Goal: Task Accomplishment & Management: Use online tool/utility

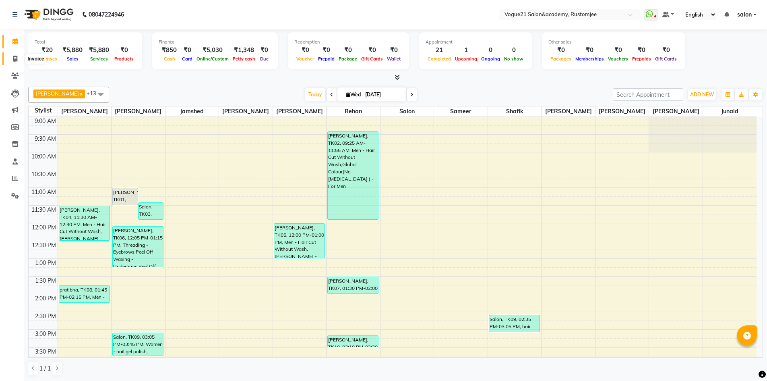
click at [18, 60] on span at bounding box center [15, 58] width 14 height 9
select select "8171"
select select "service"
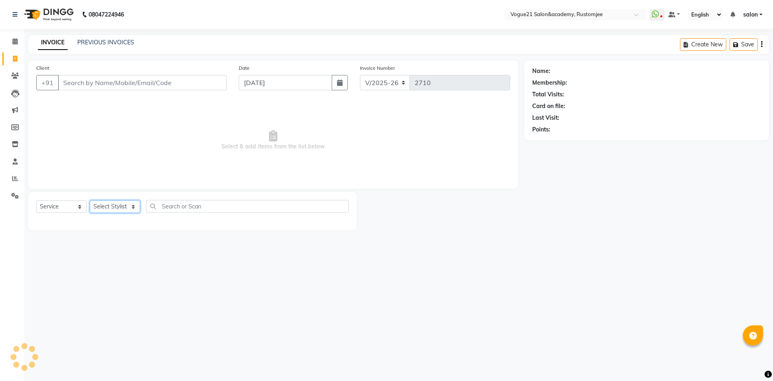
click at [121, 209] on select "Select Stylist" at bounding box center [115, 206] width 50 height 12
select select "76929"
click at [90, 200] on select "Select Stylist [PERSON_NAME] [PERSON_NAME] [PERSON_NAME] [PERSON_NAME] [PERSON_…" at bounding box center [115, 206] width 50 height 12
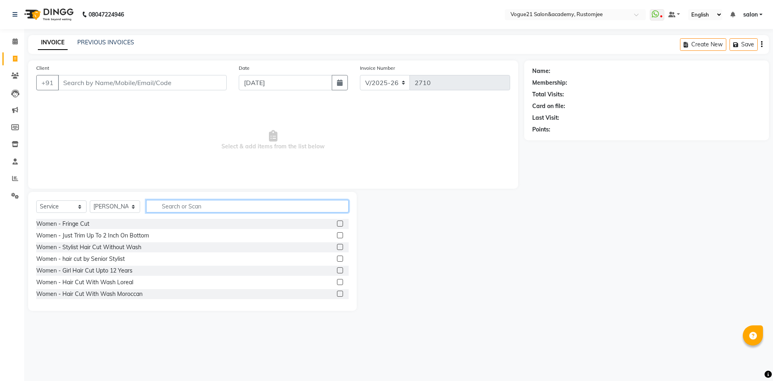
click at [172, 206] on input "text" at bounding box center [247, 206] width 203 height 12
type input "fla"
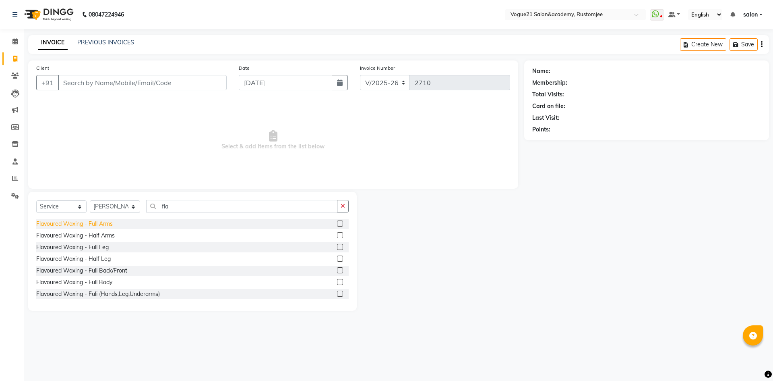
click at [103, 222] on div "Flavoured Waxing - Full Arms" at bounding box center [74, 223] width 77 height 8
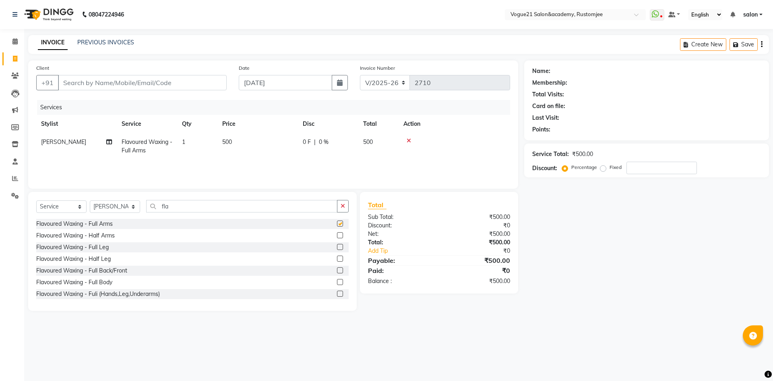
checkbox input "false"
click at [190, 211] on input "fla" at bounding box center [241, 206] width 191 height 12
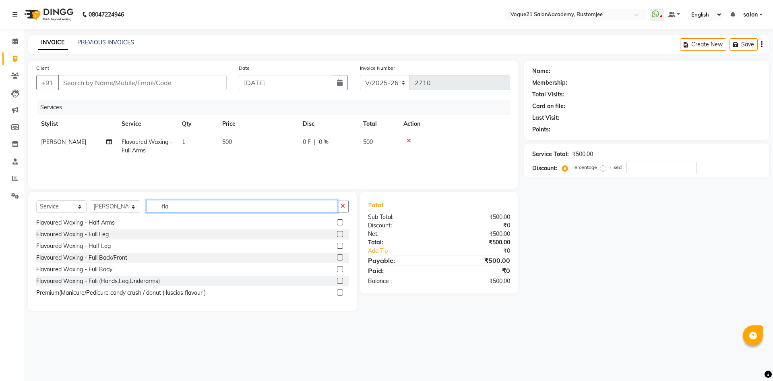
click at [193, 204] on input "fla" at bounding box center [241, 206] width 191 height 12
type input "f"
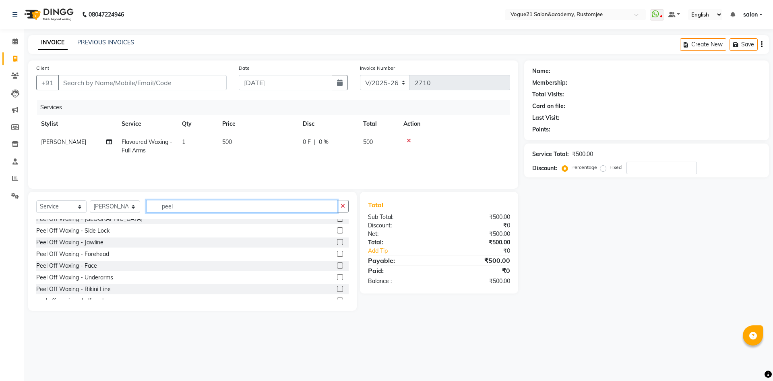
scroll to position [60, 0]
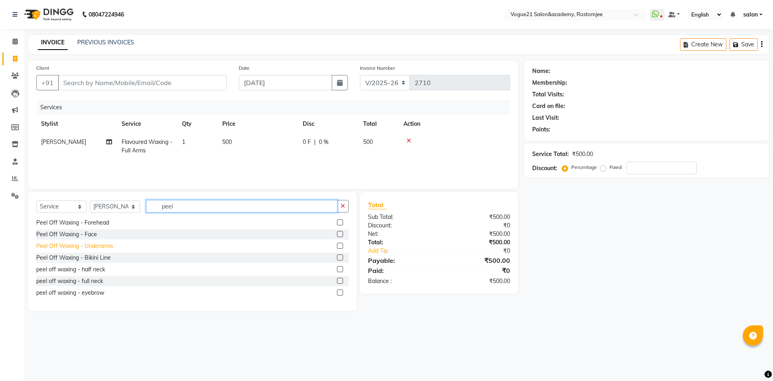
type input "peel"
click at [101, 246] on div "Peel Off Waxing - Underarms" at bounding box center [74, 246] width 77 height 8
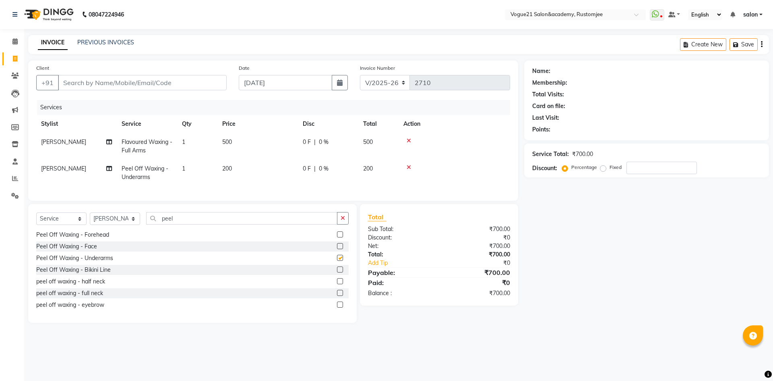
checkbox input "false"
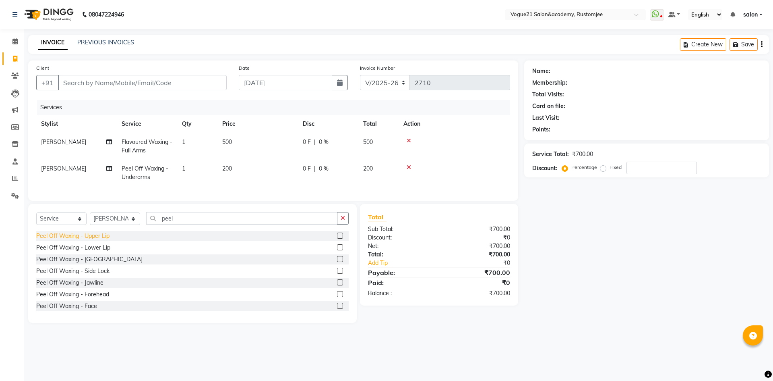
click at [92, 240] on div "Peel Off Waxing - Upper Lip" at bounding box center [72, 236] width 73 height 8
checkbox input "false"
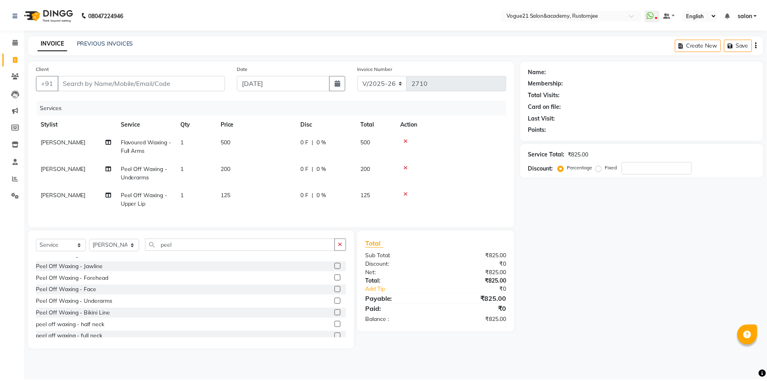
scroll to position [60, 0]
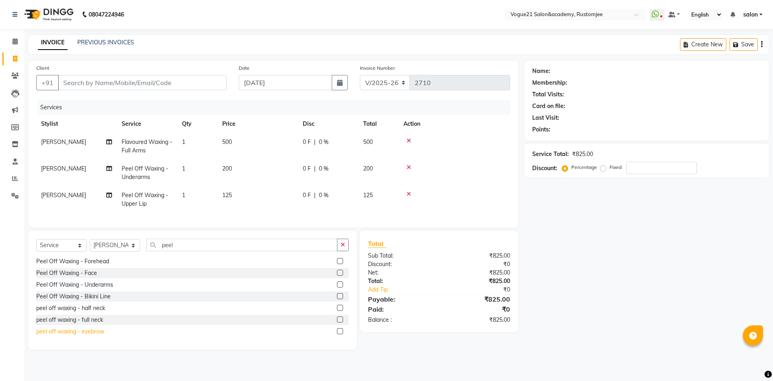
click at [94, 335] on div "peel off waxing - eyebrow" at bounding box center [70, 331] width 68 height 8
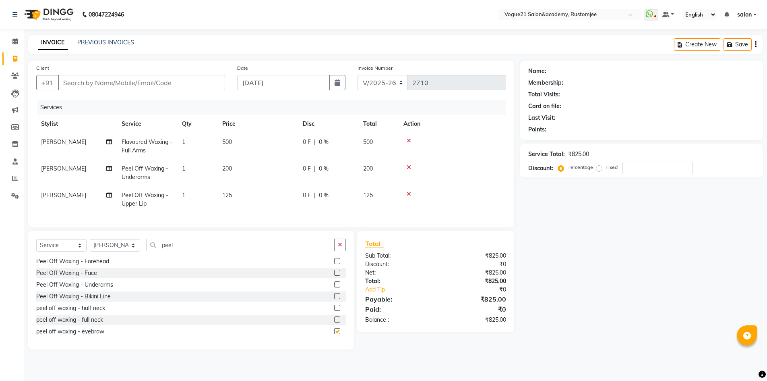
checkbox input "false"
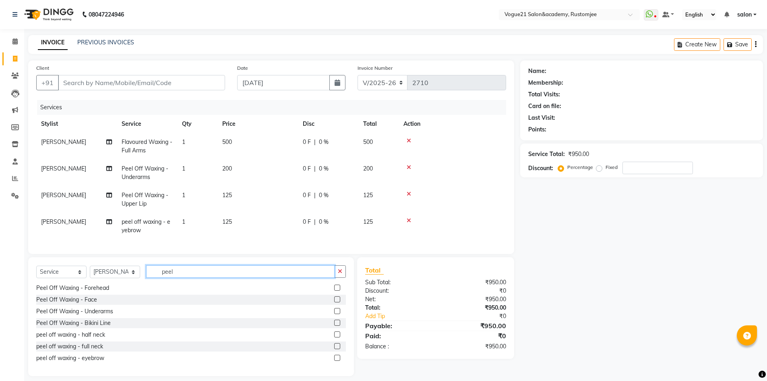
click at [199, 273] on input "peel" at bounding box center [240, 271] width 188 height 12
type input "p"
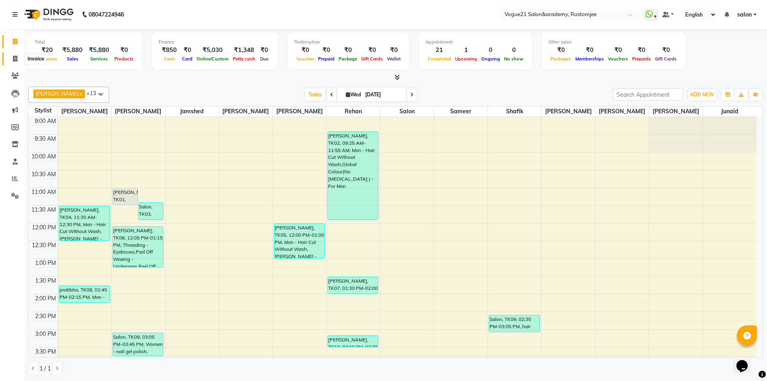
click at [18, 60] on span at bounding box center [15, 58] width 14 height 9
select select "8171"
select select "service"
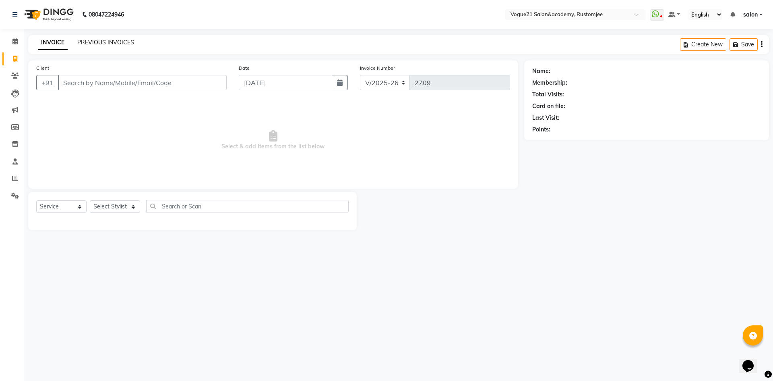
click at [111, 42] on link "PREVIOUS INVOICES" at bounding box center [105, 42] width 57 height 7
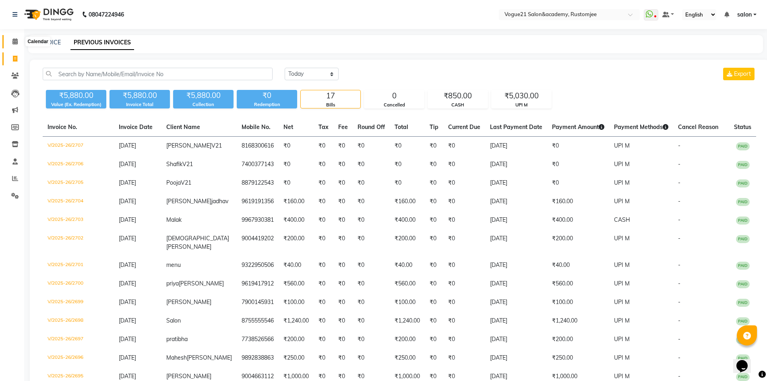
click at [11, 45] on span at bounding box center [15, 41] width 14 height 9
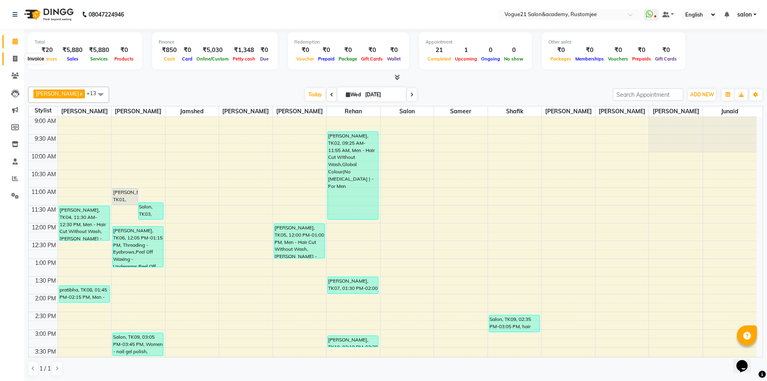
click at [12, 56] on span at bounding box center [15, 58] width 14 height 9
select select "8171"
select select "service"
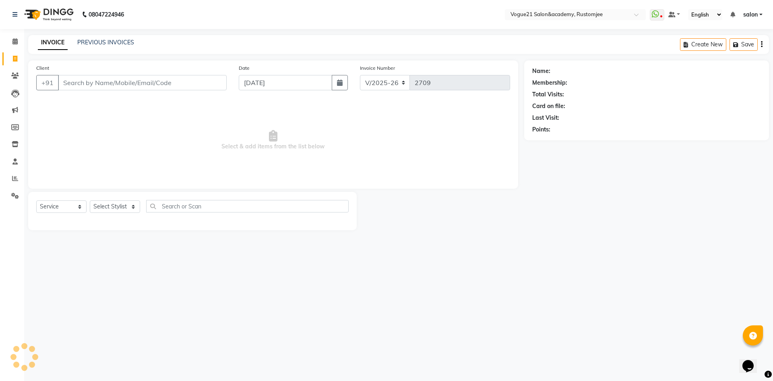
click at [124, 199] on div "Select Service Product Membership Package Voucher Prepaid Gift Card Select Styl…" at bounding box center [192, 211] width 329 height 38
click at [125, 203] on select "Select Stylist" at bounding box center [115, 206] width 50 height 12
select select "76928"
click at [90, 200] on select "Select Stylist [PERSON_NAME] [PERSON_NAME] [PERSON_NAME] [PERSON_NAME] [PERSON_…" at bounding box center [115, 206] width 50 height 12
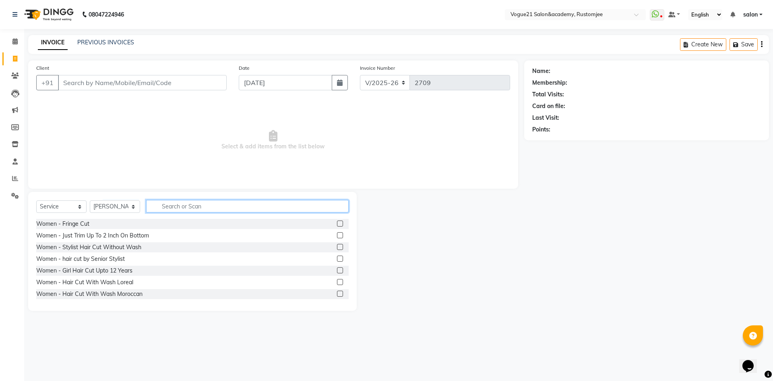
click at [172, 205] on input "text" at bounding box center [247, 206] width 203 height 12
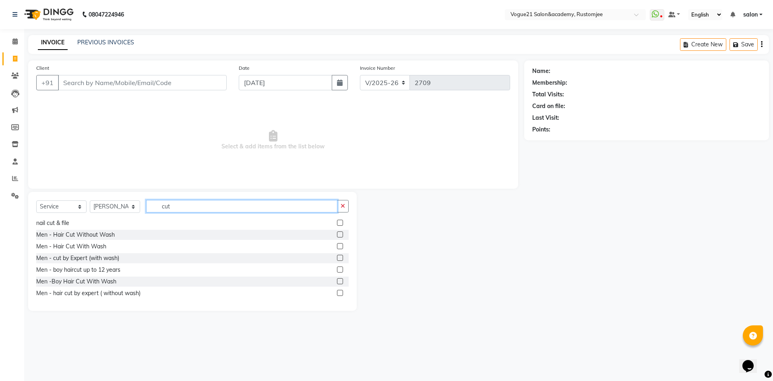
scroll to position [83, 0]
type input "cut"
click at [106, 234] on div "Men - Hair Cut Without Wash" at bounding box center [75, 234] width 79 height 8
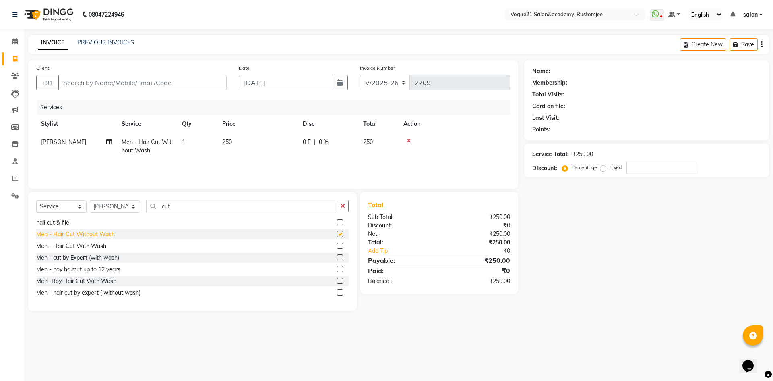
checkbox input "false"
click at [185, 206] on input "cut" at bounding box center [241, 206] width 191 height 12
type input "c"
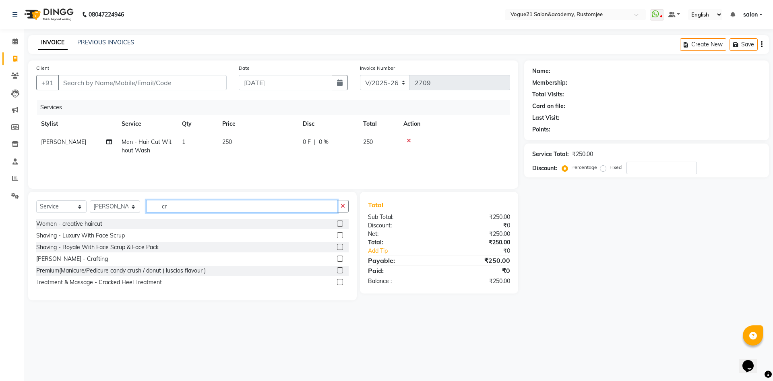
scroll to position [0, 0]
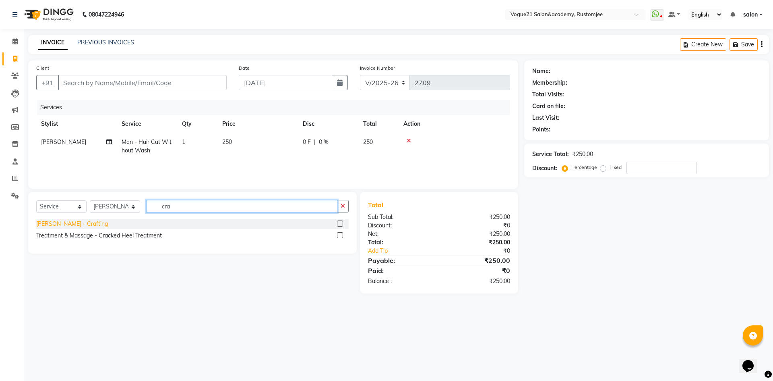
type input "cra"
click at [66, 224] on div "[PERSON_NAME] - Crafting" at bounding box center [72, 223] width 72 height 8
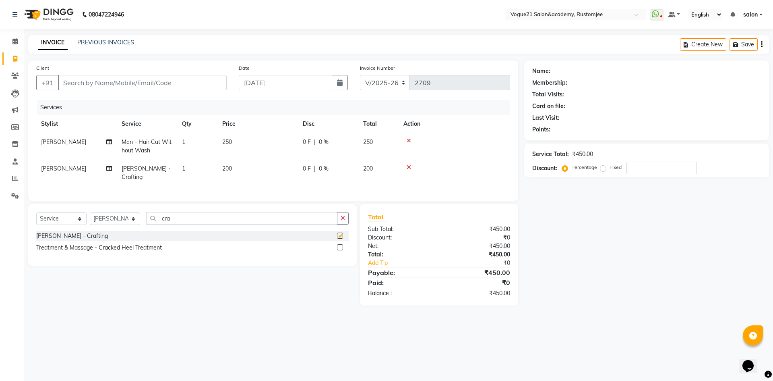
checkbox input "false"
click at [187, 217] on input "cra" at bounding box center [241, 218] width 191 height 12
type input "c"
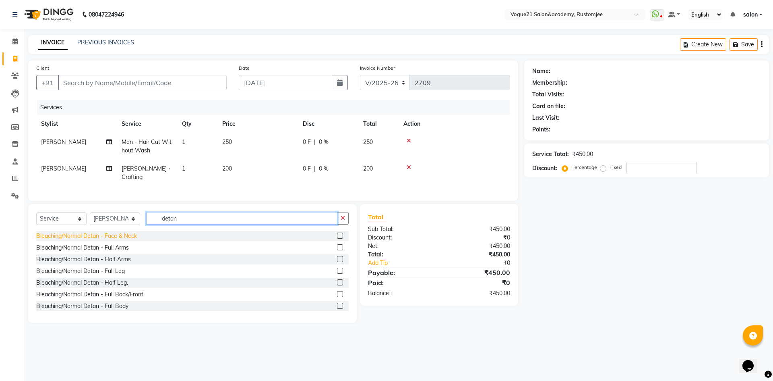
type input "detan"
click at [117, 232] on div "Bleaching/Normal Detan - Face & Neck" at bounding box center [86, 236] width 101 height 8
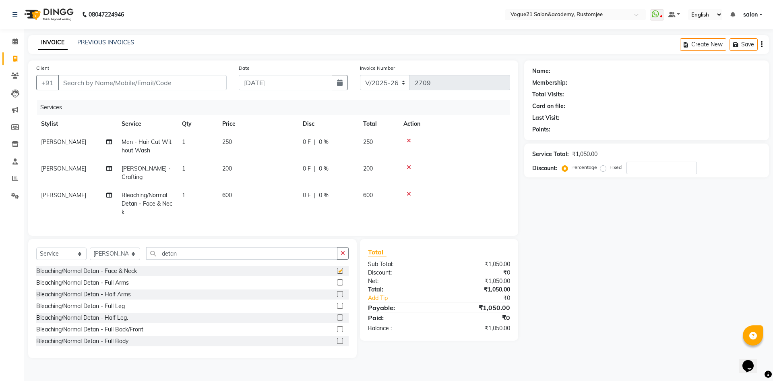
checkbox input "false"
click at [149, 83] on input "Client" at bounding box center [142, 82] width 169 height 15
type input "9"
type input "0"
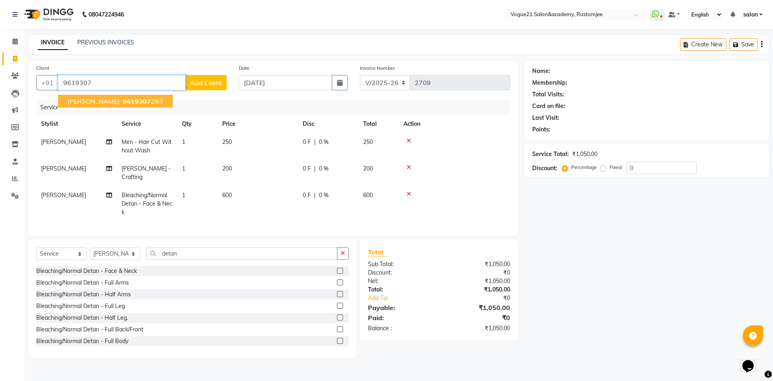
click at [83, 105] on span "[PERSON_NAME]" at bounding box center [94, 101] width 52 height 8
type input "9619307293"
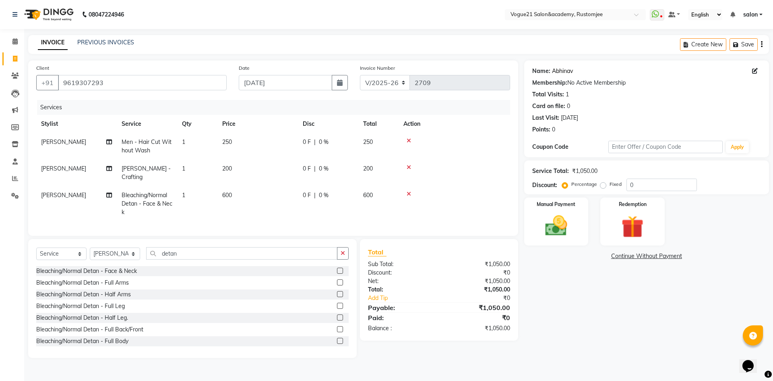
click at [564, 70] on link "Abhinav" at bounding box center [562, 71] width 21 height 8
click at [559, 234] on img at bounding box center [556, 225] width 37 height 27
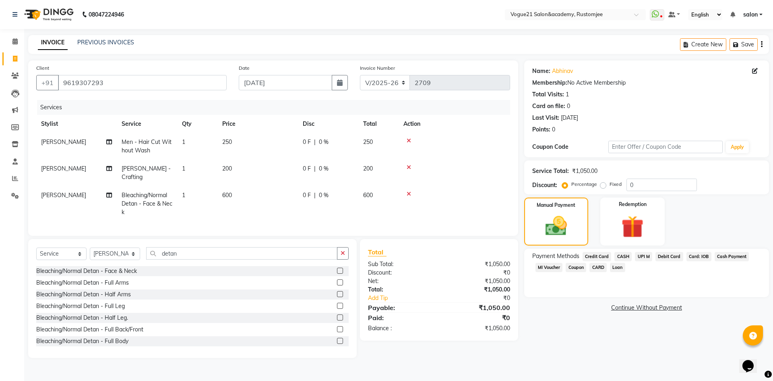
click at [644, 260] on span "UPI M" at bounding box center [643, 256] width 17 height 9
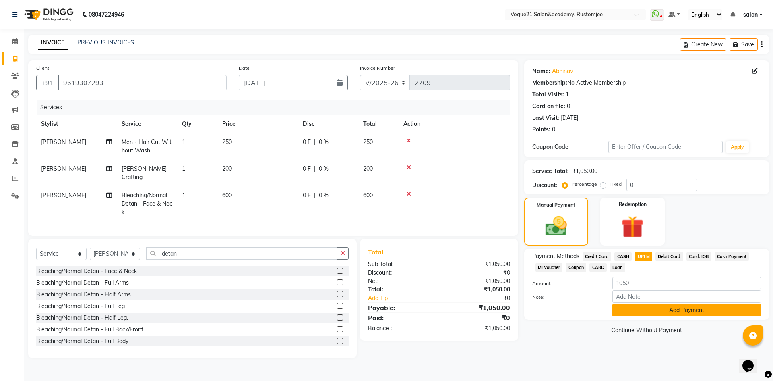
click at [631, 310] on button "Add Payment" at bounding box center [687, 310] width 149 height 12
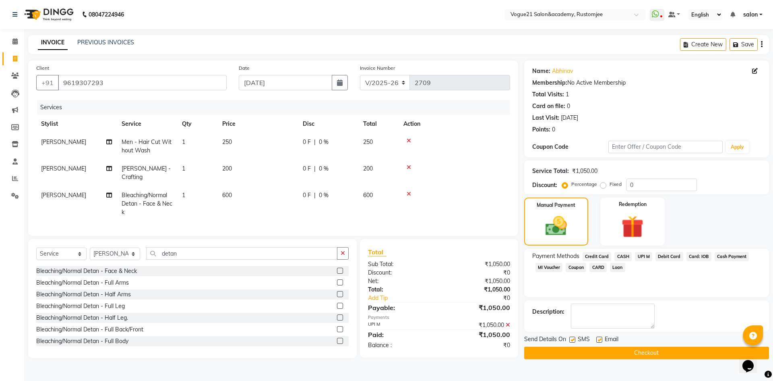
click at [577, 350] on button "Checkout" at bounding box center [646, 352] width 245 height 12
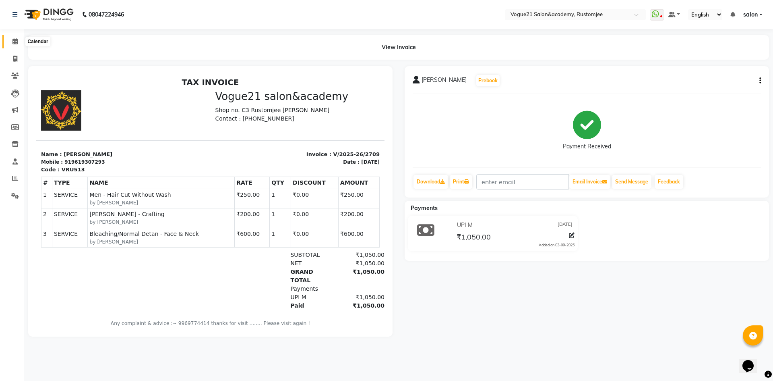
click at [14, 46] on span at bounding box center [15, 41] width 14 height 9
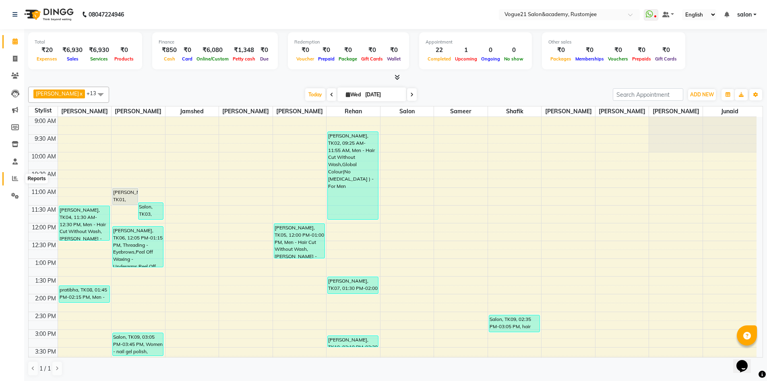
click at [14, 181] on span at bounding box center [15, 178] width 14 height 9
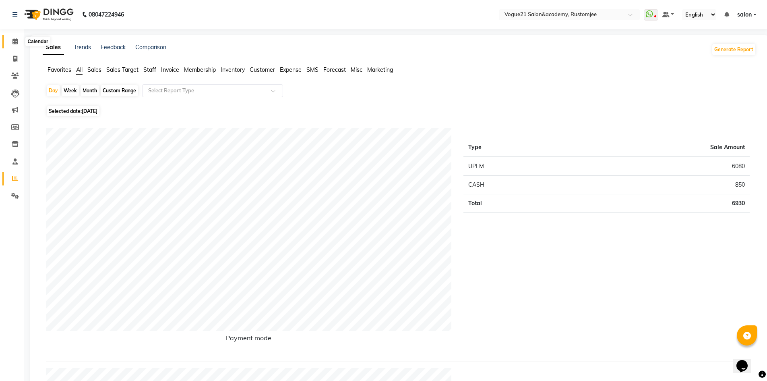
click at [21, 43] on span at bounding box center [15, 41] width 14 height 9
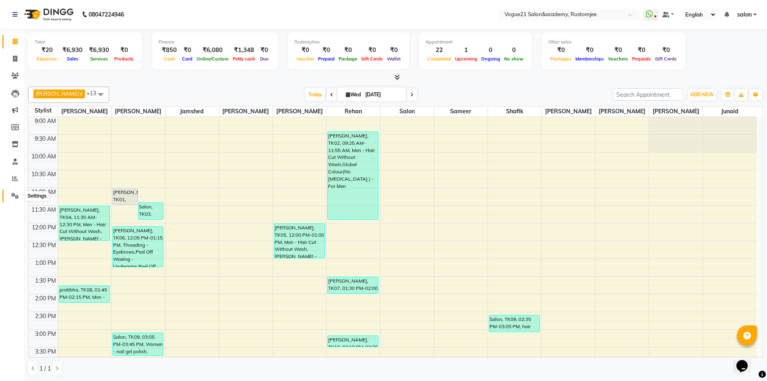
click at [11, 197] on icon at bounding box center [15, 196] width 8 height 6
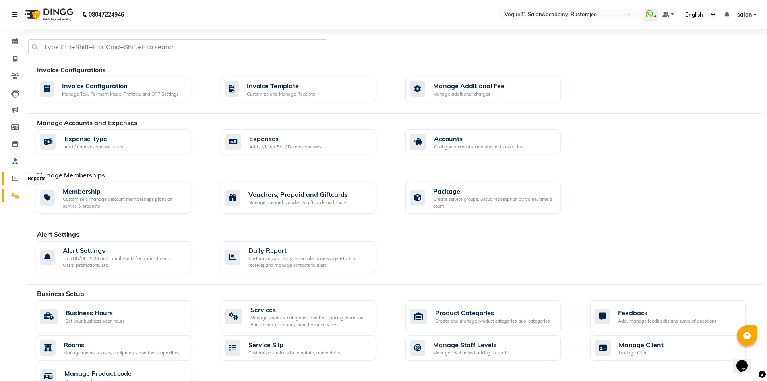
click at [13, 180] on icon at bounding box center [15, 178] width 6 height 6
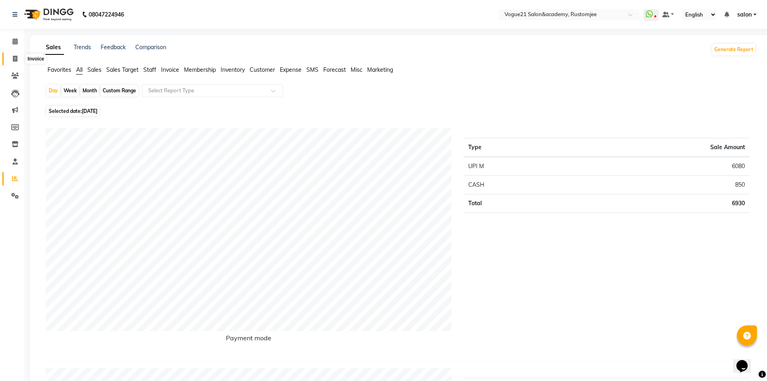
click at [21, 57] on span at bounding box center [15, 58] width 14 height 9
select select "8171"
select select "service"
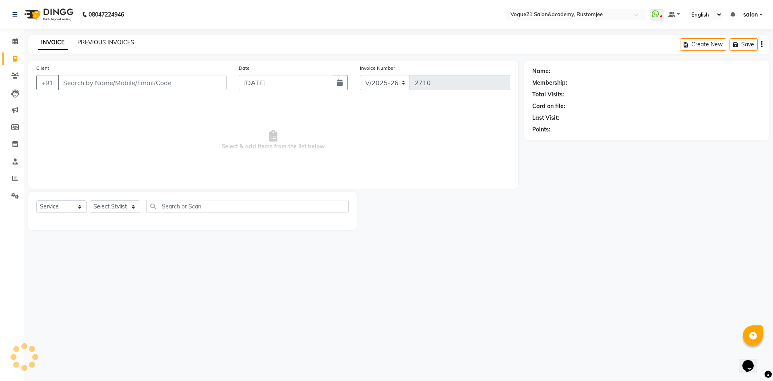
click at [118, 41] on link "PREVIOUS INVOICES" at bounding box center [105, 42] width 57 height 7
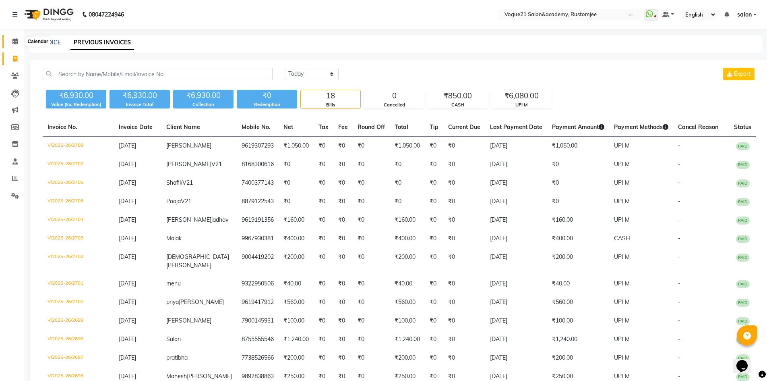
click at [19, 43] on span at bounding box center [15, 41] width 14 height 9
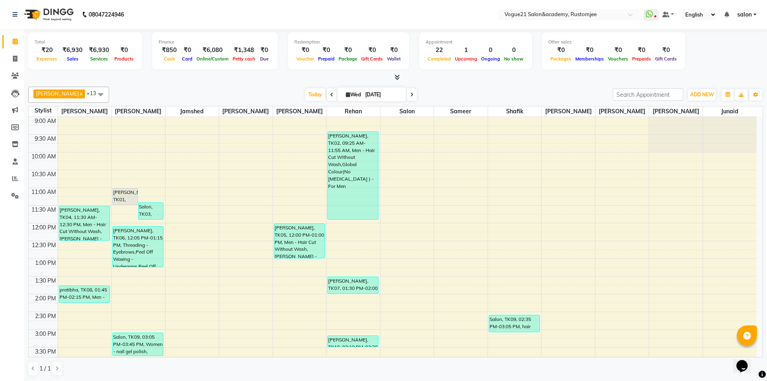
scroll to position [0, 0]
click at [600, 16] on input "text" at bounding box center [561, 15] width 117 height 8
click at [416, 9] on nav "08047224946 Select Location × Vogue21 Salon&academy, [PERSON_NAME] Vogue21 Salo…" at bounding box center [383, 14] width 767 height 29
click at [747, 14] on span "salon" at bounding box center [744, 14] width 14 height 8
click at [373, 12] on nav "08047224946 Select Location × Vogue21 Salon&academy, [PERSON_NAME] WhatsApp Sta…" at bounding box center [383, 14] width 767 height 29
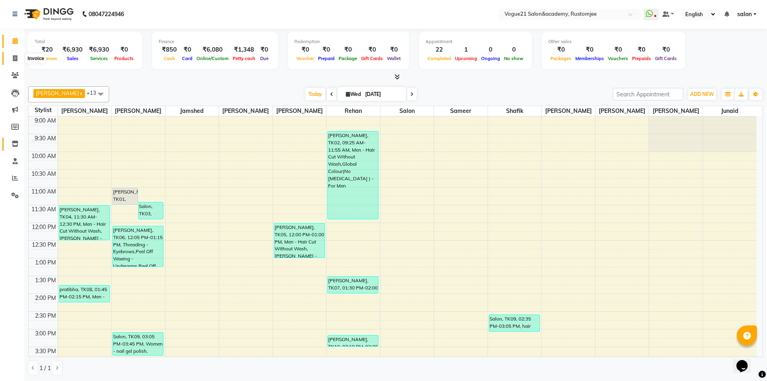
drag, startPoint x: 14, startPoint y: 58, endPoint x: 9, endPoint y: 145, distance: 88.0
click at [15, 57] on icon at bounding box center [15, 58] width 4 height 6
select select "8171"
select select "service"
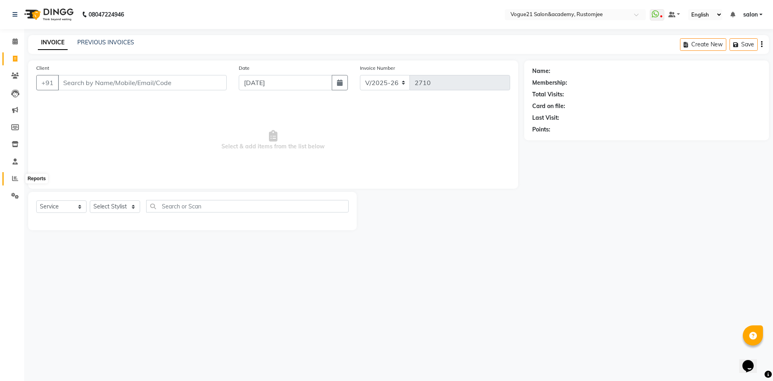
drag, startPoint x: 16, startPoint y: 179, endPoint x: 20, endPoint y: 176, distance: 4.9
click at [15, 179] on icon at bounding box center [15, 178] width 6 height 6
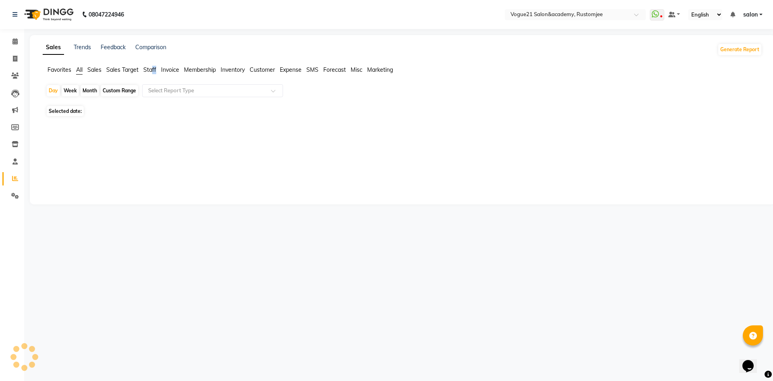
click at [157, 69] on ul "Favorites All Sales Sales Target Staff Invoice Membership Inventory Customer Ex…" at bounding box center [403, 70] width 720 height 9
click at [153, 69] on span "Staff" at bounding box center [149, 69] width 13 height 7
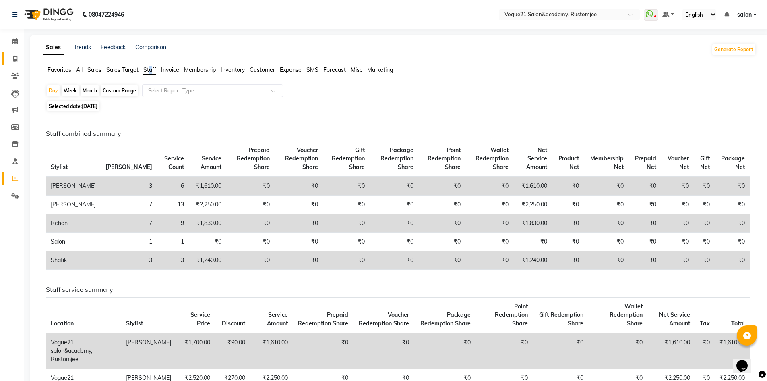
click at [14, 58] on icon at bounding box center [15, 59] width 4 height 6
select select "8171"
select select "service"
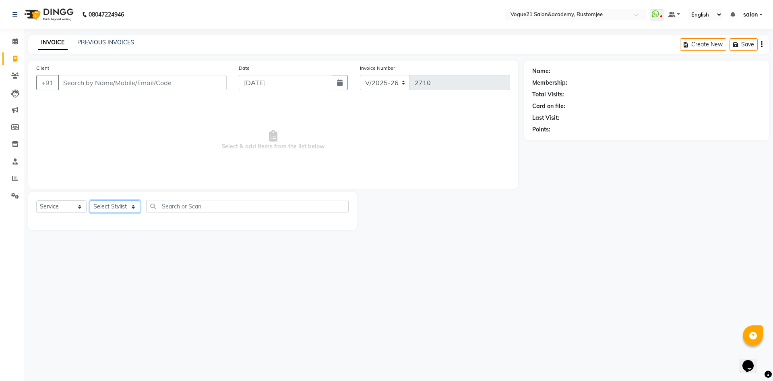
click at [103, 204] on select "Select Stylist [PERSON_NAME] [PERSON_NAME] [PERSON_NAME] [PERSON_NAME] [PERSON_…" at bounding box center [115, 206] width 50 height 12
select select "76929"
click at [90, 200] on select "Select Stylist [PERSON_NAME] [PERSON_NAME] [PERSON_NAME] [PERSON_NAME] [PERSON_…" at bounding box center [115, 206] width 50 height 12
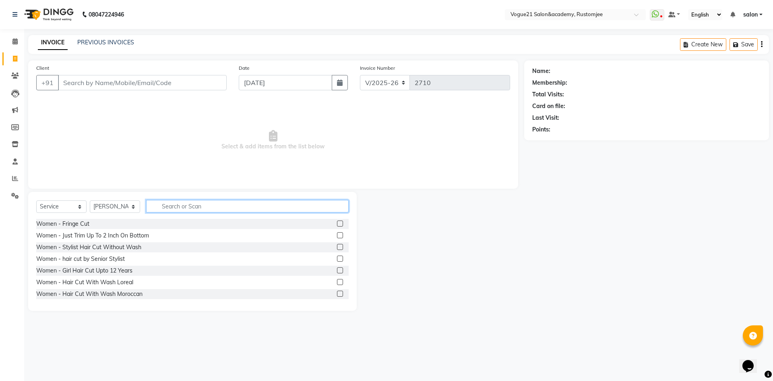
click at [184, 204] on input "text" at bounding box center [247, 206] width 203 height 12
type input "pee"
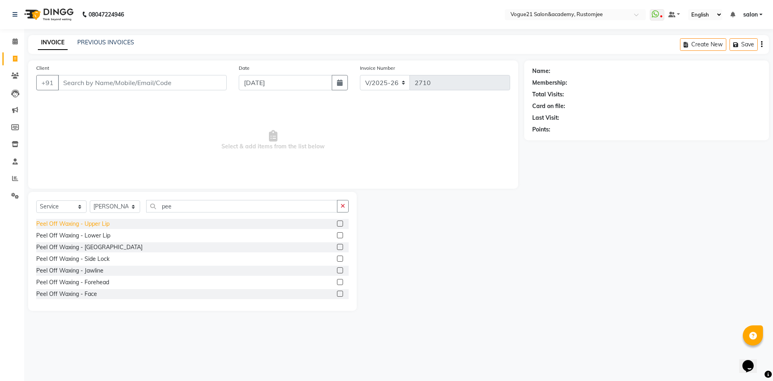
click at [107, 226] on div "Peel Off Waxing - Upper Lip" at bounding box center [72, 223] width 73 height 8
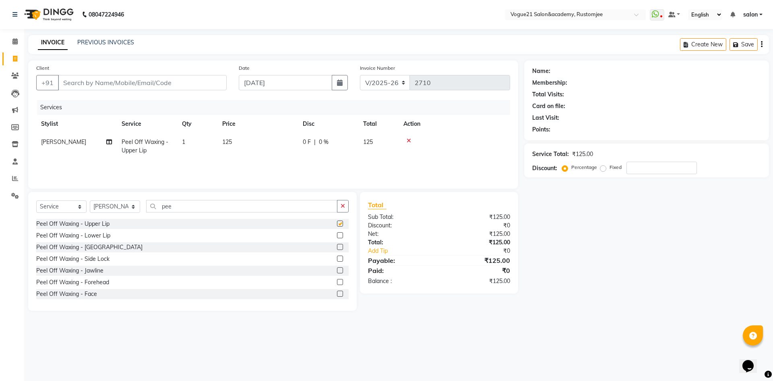
checkbox input "false"
click at [102, 281] on div "Peel Off Waxing - Forehead" at bounding box center [72, 282] width 73 height 8
checkbox input "false"
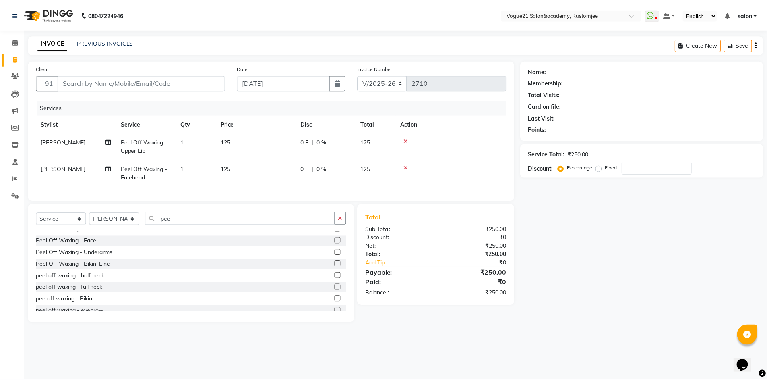
scroll to position [71, 0]
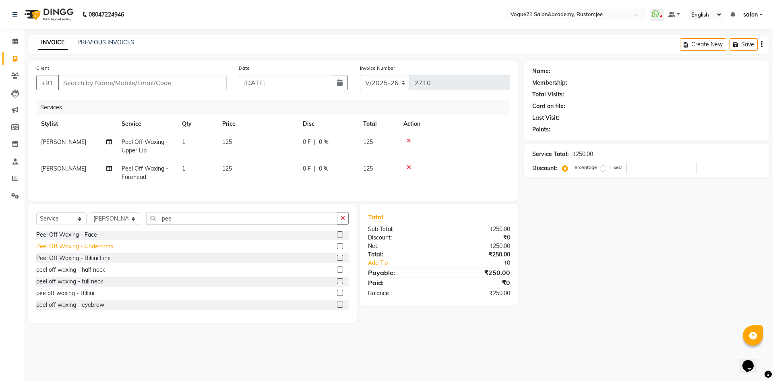
click at [94, 251] on div "Peel Off Waxing - Underarms" at bounding box center [74, 246] width 77 height 8
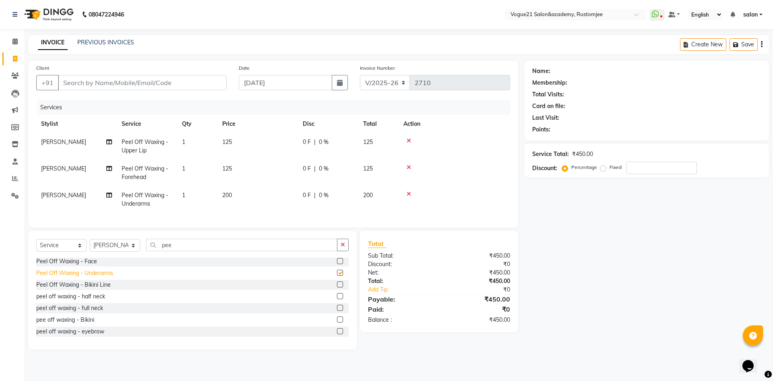
checkbox input "false"
click at [100, 335] on div "peel off waxing - eyebrow" at bounding box center [70, 331] width 68 height 8
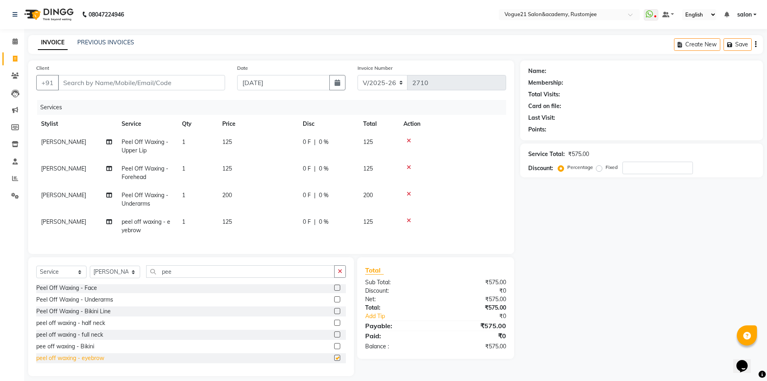
checkbox input "false"
drag, startPoint x: 339, startPoint y: 277, endPoint x: 321, endPoint y: 278, distance: 18.1
click at [336, 277] on button "button" at bounding box center [340, 271] width 12 height 12
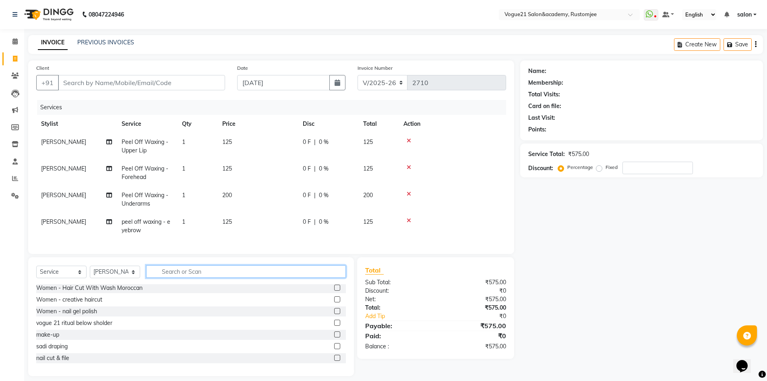
click at [319, 277] on input "text" at bounding box center [246, 271] width 200 height 12
type input "fla"
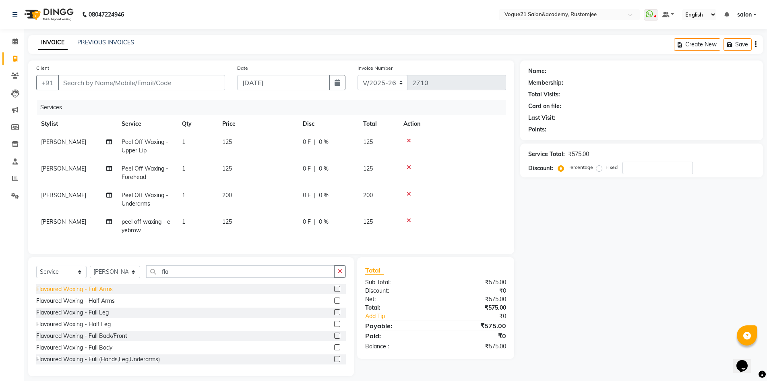
click at [108, 293] on div "Flavoured Waxing - Full Arms" at bounding box center [74, 289] width 77 height 8
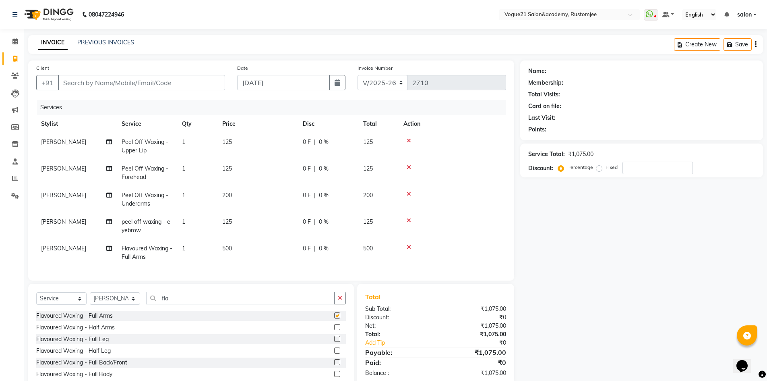
checkbox input "false"
click at [106, 366] on div "Flavoured Waxing - Full Back/Front" at bounding box center [81, 362] width 91 height 8
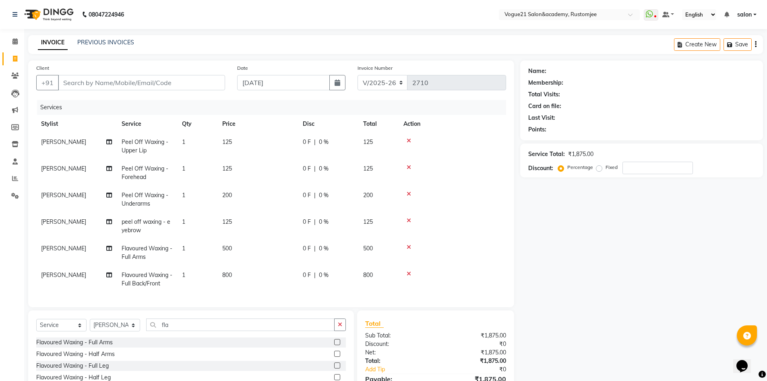
checkbox input "false"
click at [287, 327] on input "fla" at bounding box center [240, 324] width 188 height 12
type input "f"
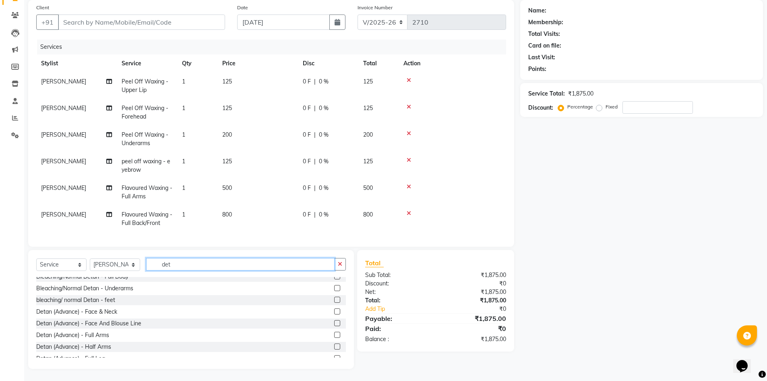
scroll to position [81, 0]
type input "det"
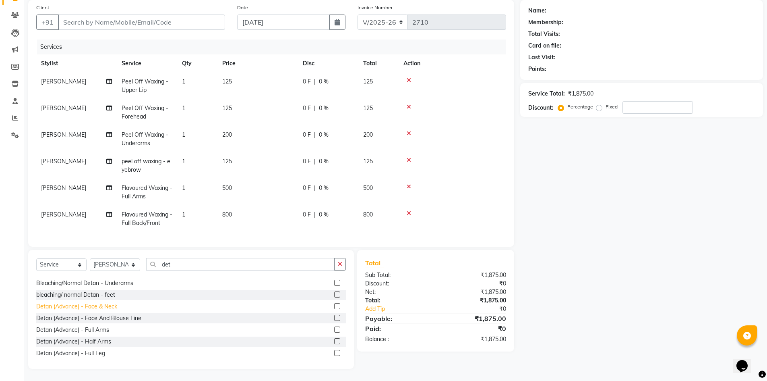
click at [70, 305] on div "Detan (Advance) - Face & Neck" at bounding box center [76, 306] width 81 height 8
checkbox input "false"
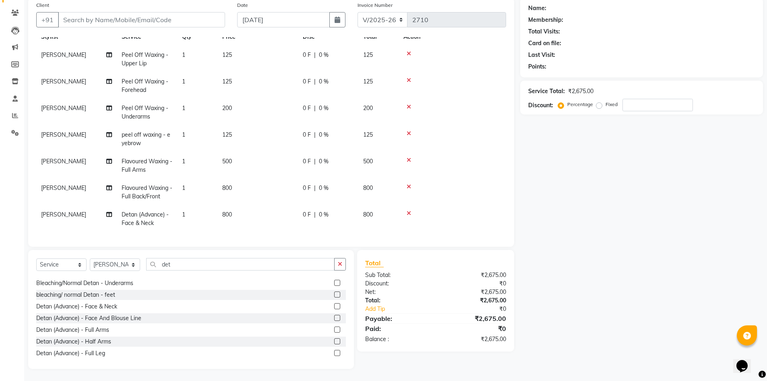
scroll to position [30, 0]
click at [202, 261] on input "det" at bounding box center [240, 264] width 188 height 12
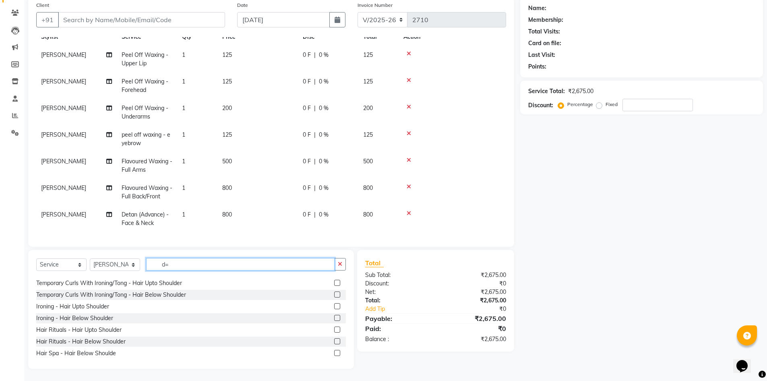
scroll to position [46, 0]
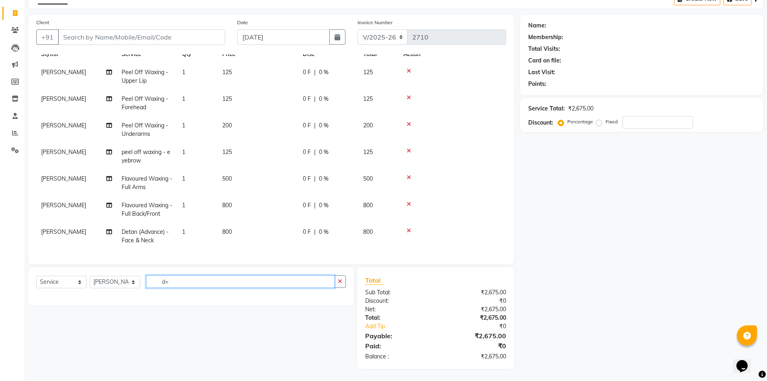
type input "d"
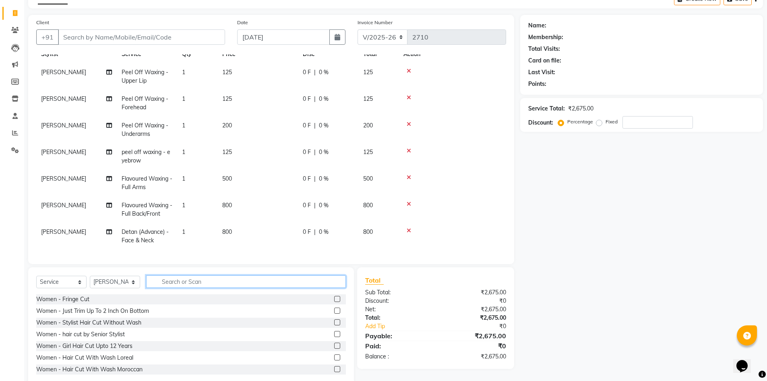
scroll to position [63, 0]
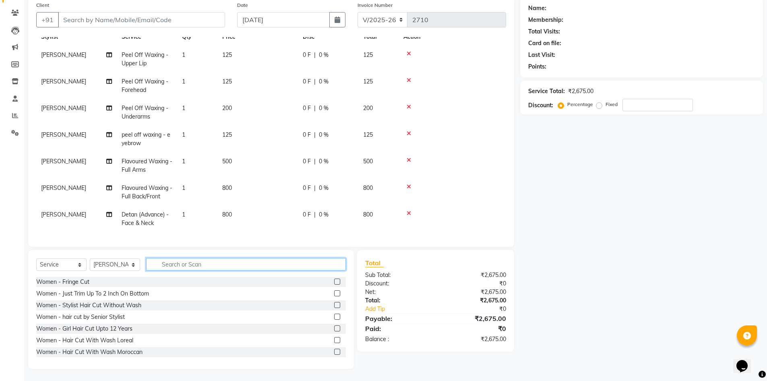
type input "f"
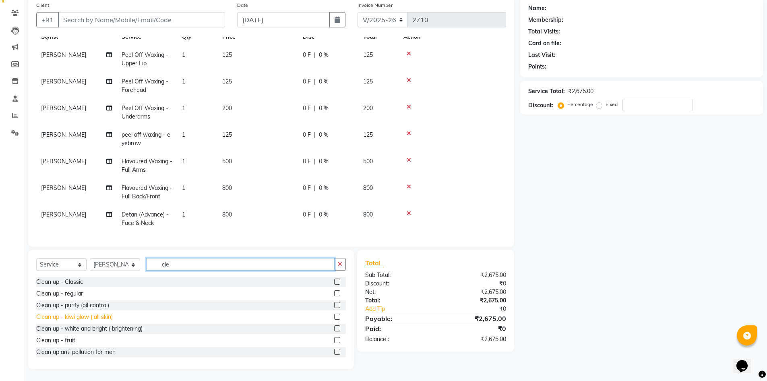
type input "cle"
click at [98, 316] on div "Clean up - kiwi glow ( all skin)" at bounding box center [74, 317] width 77 height 8
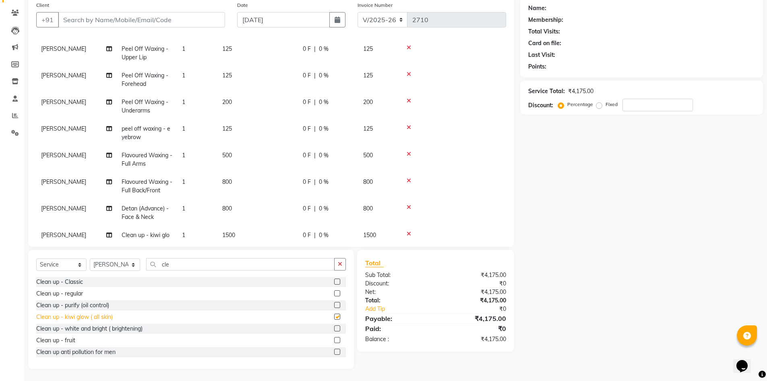
checkbox input "false"
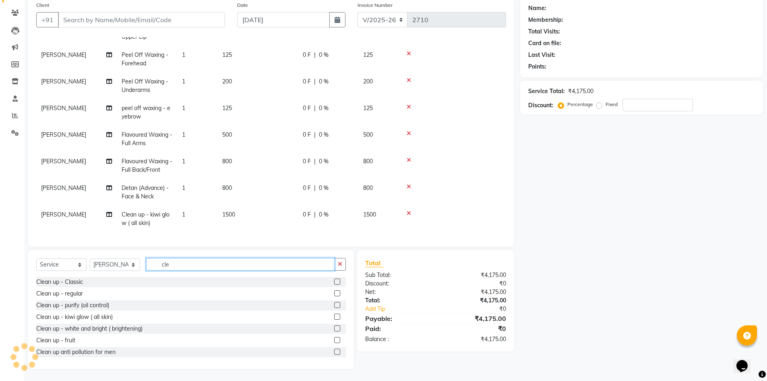
click at [227, 262] on input "cle" at bounding box center [240, 264] width 188 height 12
type input "c"
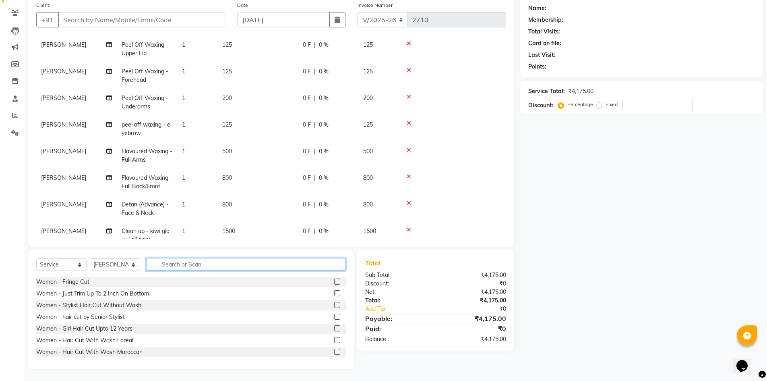
scroll to position [17, 0]
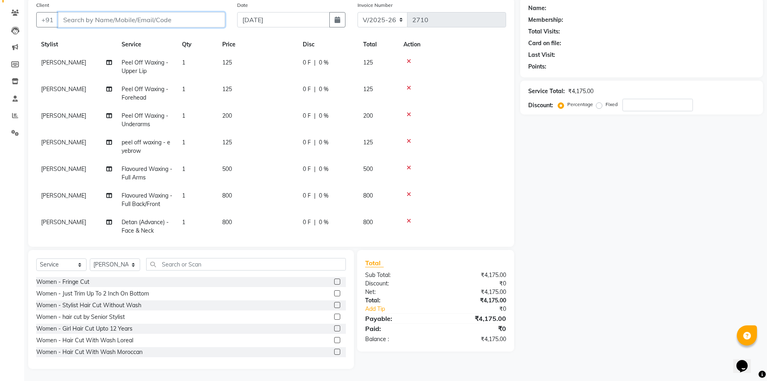
click at [147, 23] on input "Client" at bounding box center [141, 19] width 167 height 15
type input "9"
type input "0"
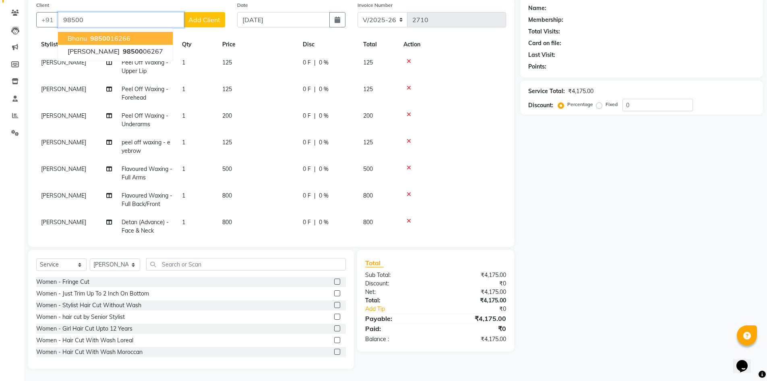
click at [71, 39] on span "bhanu" at bounding box center [77, 38] width 19 height 8
type input "9850016266"
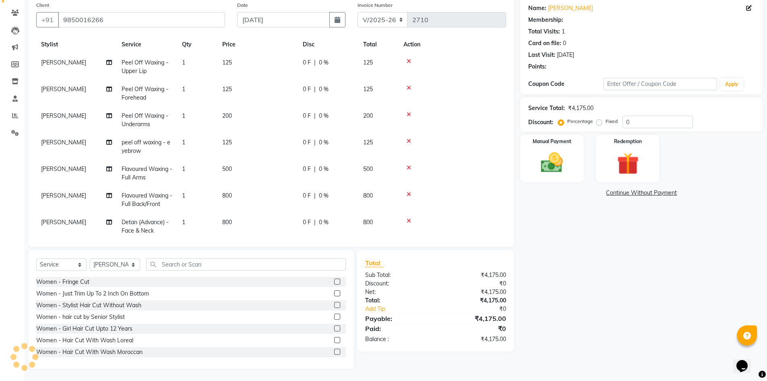
type input "20"
select select "1: Object"
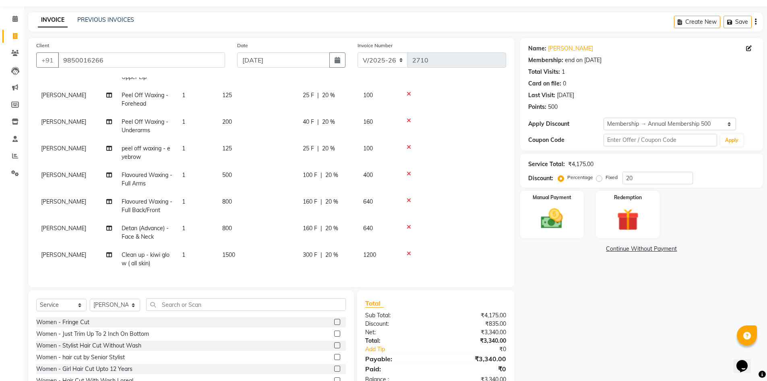
scroll to position [63, 0]
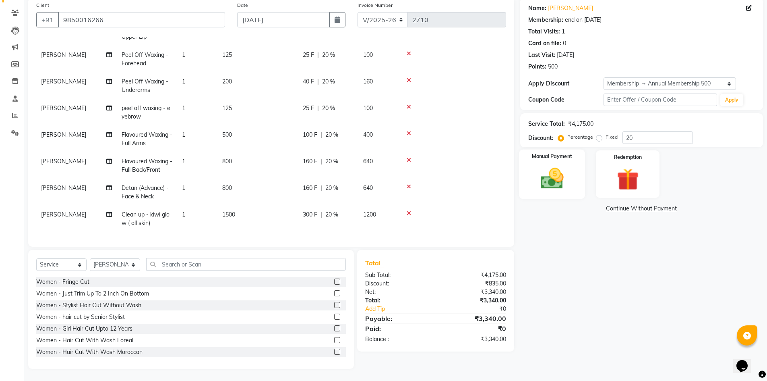
click at [549, 173] on img at bounding box center [552, 178] width 37 height 26
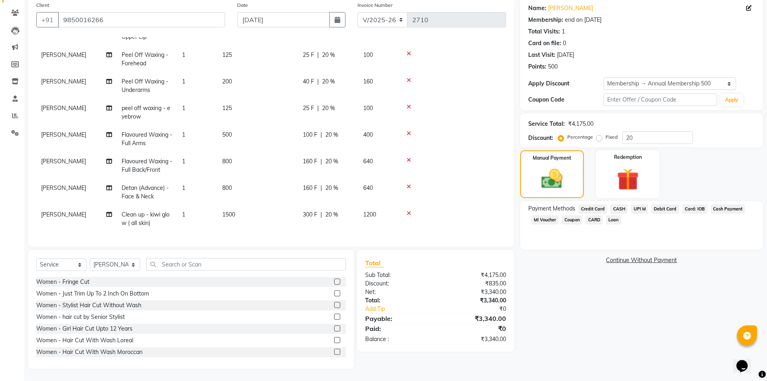
click at [640, 208] on span "UPI M" at bounding box center [639, 208] width 17 height 9
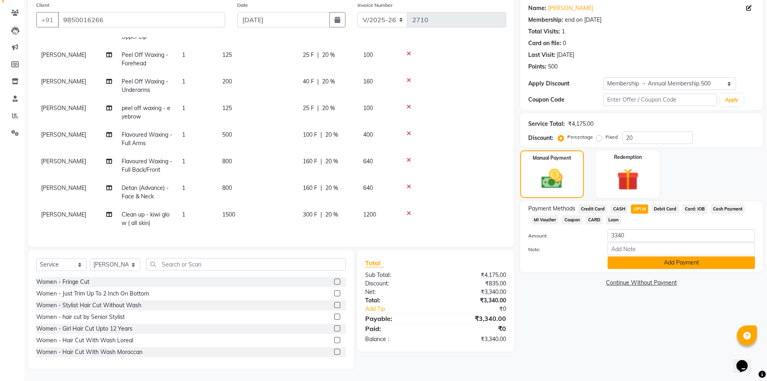
click at [658, 260] on button "Add Payment" at bounding box center [681, 262] width 147 height 12
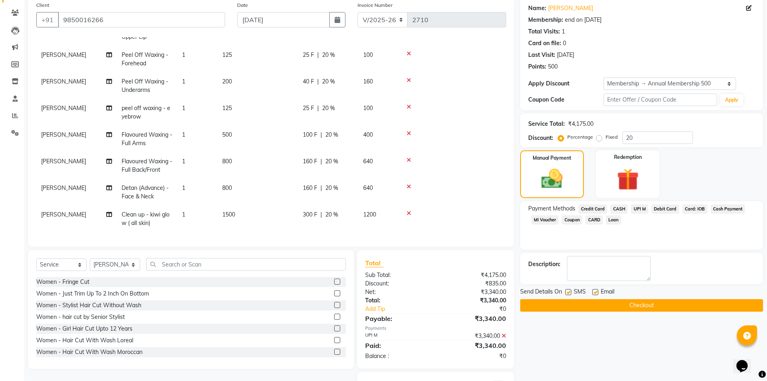
click at [652, 306] on button "Checkout" at bounding box center [641, 305] width 243 height 12
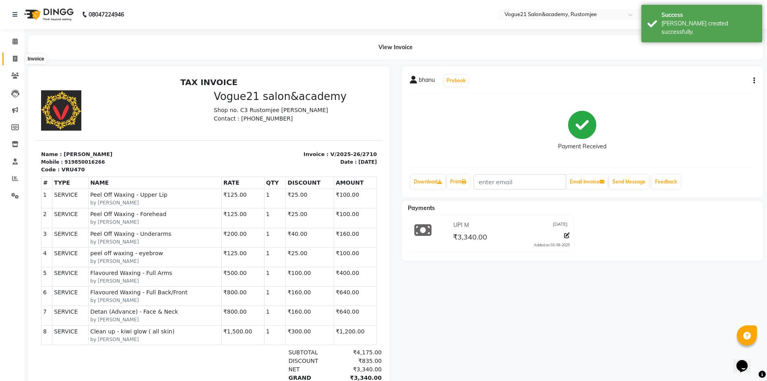
click at [15, 58] on icon at bounding box center [15, 59] width 4 height 6
select select "8171"
select select "service"
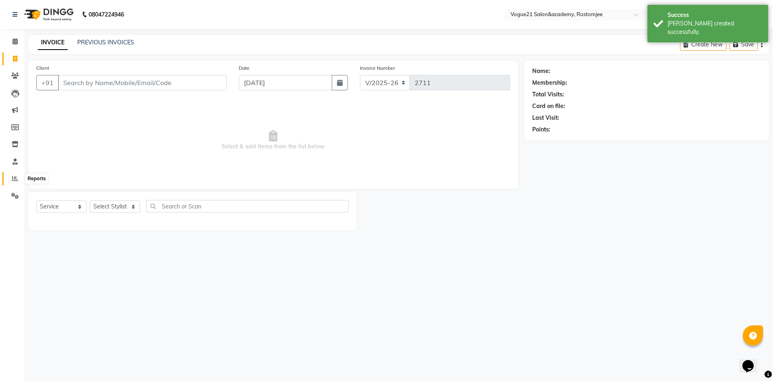
click at [15, 177] on icon at bounding box center [15, 178] width 6 height 6
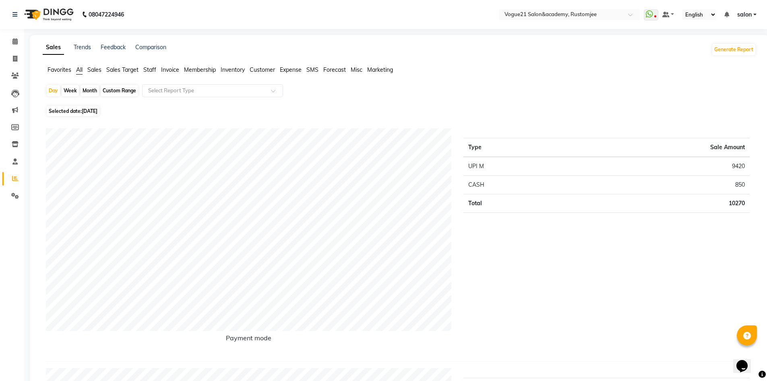
click at [149, 69] on span "Staff" at bounding box center [149, 69] width 13 height 7
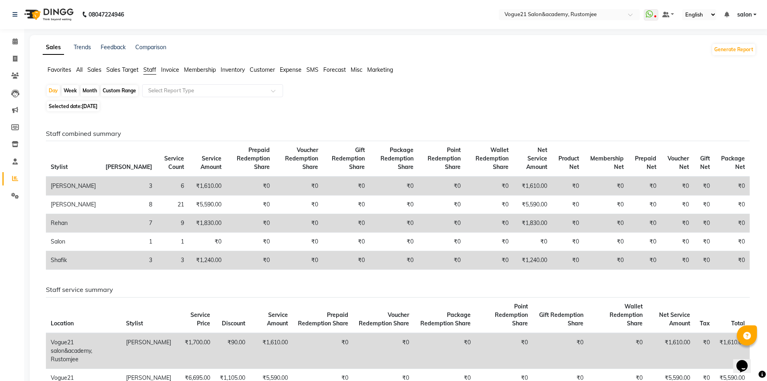
click at [91, 89] on div "Month" at bounding box center [90, 90] width 19 height 11
select select "9"
select select "2025"
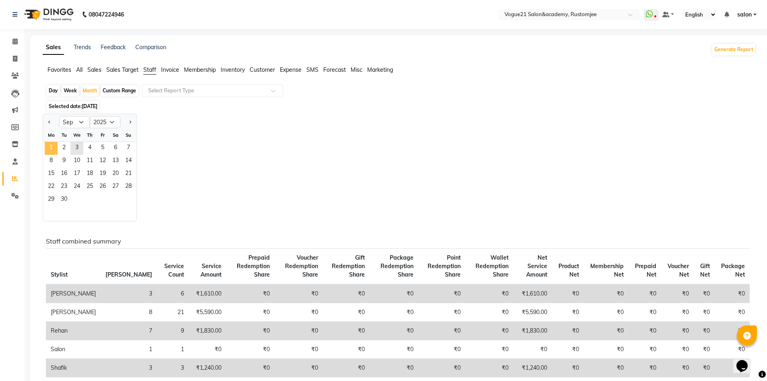
click at [53, 147] on span "1" at bounding box center [51, 148] width 13 height 13
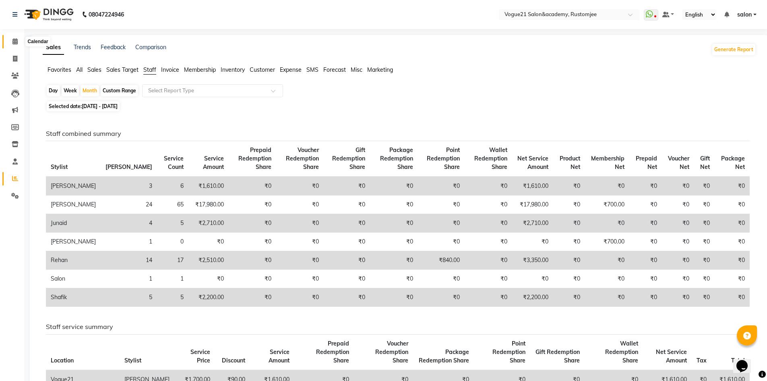
click at [14, 41] on icon at bounding box center [14, 41] width 5 height 6
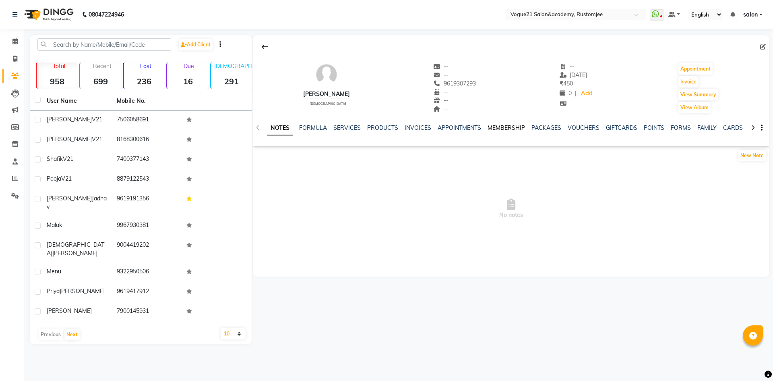
click at [504, 125] on link "MEMBERSHIP" at bounding box center [506, 127] width 37 height 7
